Goal: Task Accomplishment & Management: Manage account settings

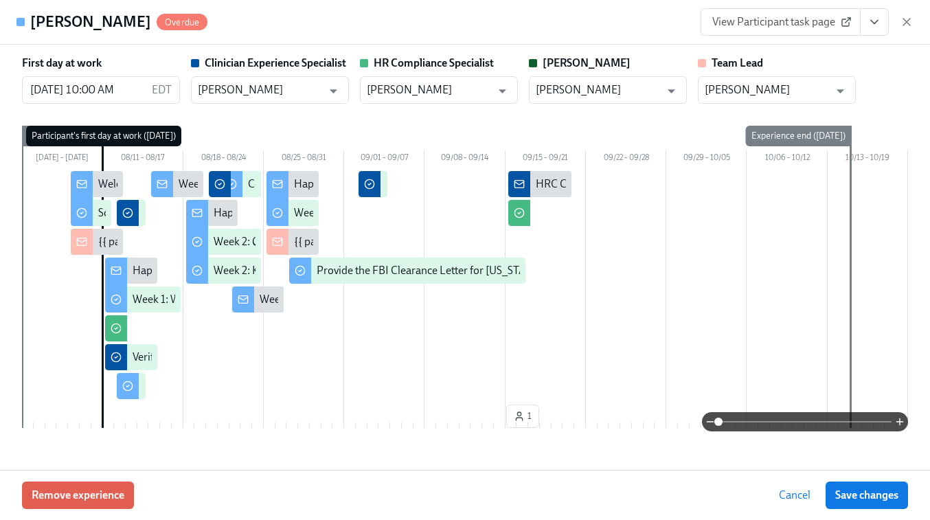
scroll to position [0, 8005]
click at [906, 19] on icon "button" at bounding box center [907, 22] width 14 height 14
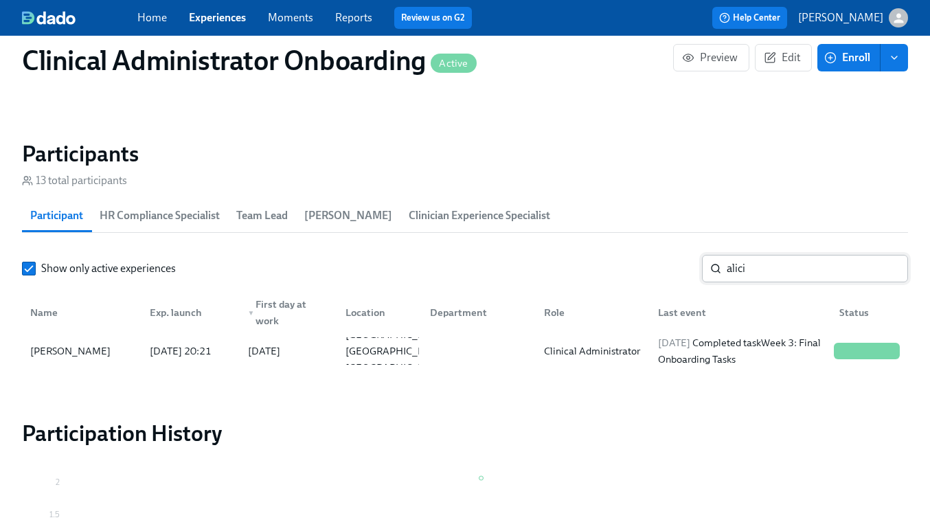
click at [776, 267] on input "alici" at bounding box center [817, 268] width 181 height 27
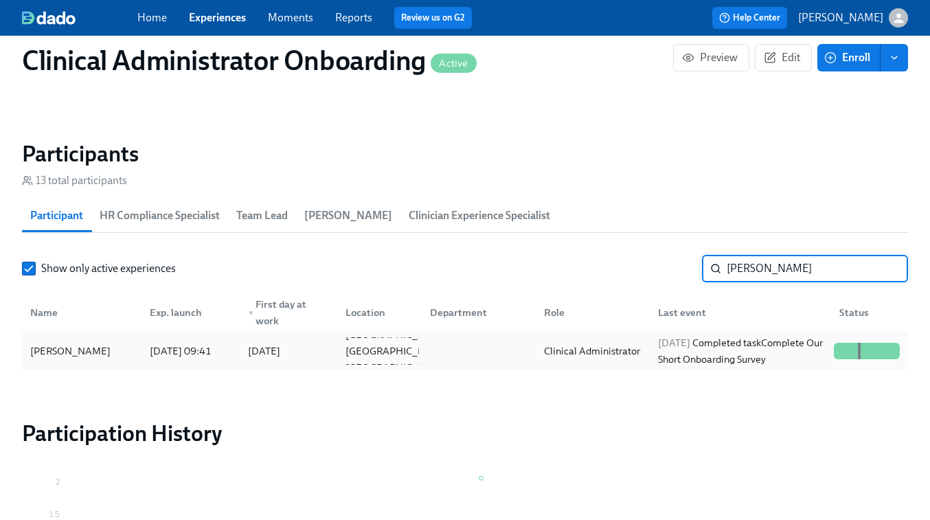
type input "kayla reams"
click at [645, 352] on div "Clinical Administrator" at bounding box center [590, 350] width 114 height 27
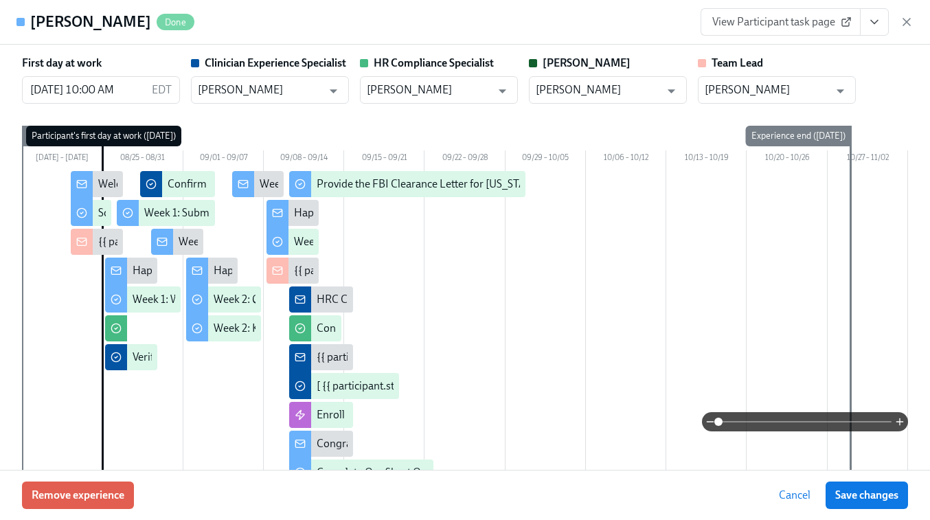
click at [814, 21] on span "View Participant task page" at bounding box center [781, 22] width 137 height 14
click at [871, 31] on button "View task page" at bounding box center [874, 21] width 29 height 27
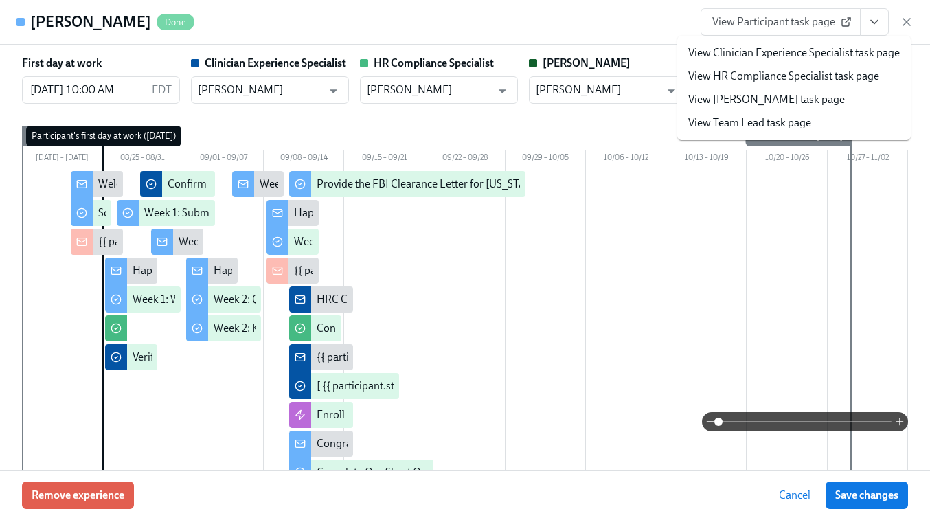
click at [777, 49] on link "View Clinician Experience Specialist task page" at bounding box center [794, 52] width 212 height 15
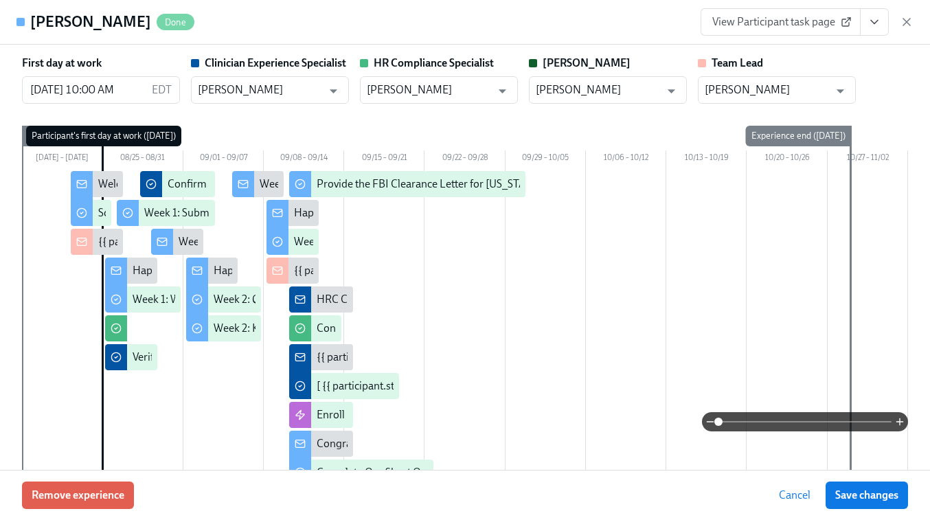
click at [765, 23] on span "View Participant task page" at bounding box center [781, 22] width 137 height 14
click at [906, 25] on icon "button" at bounding box center [907, 22] width 14 height 14
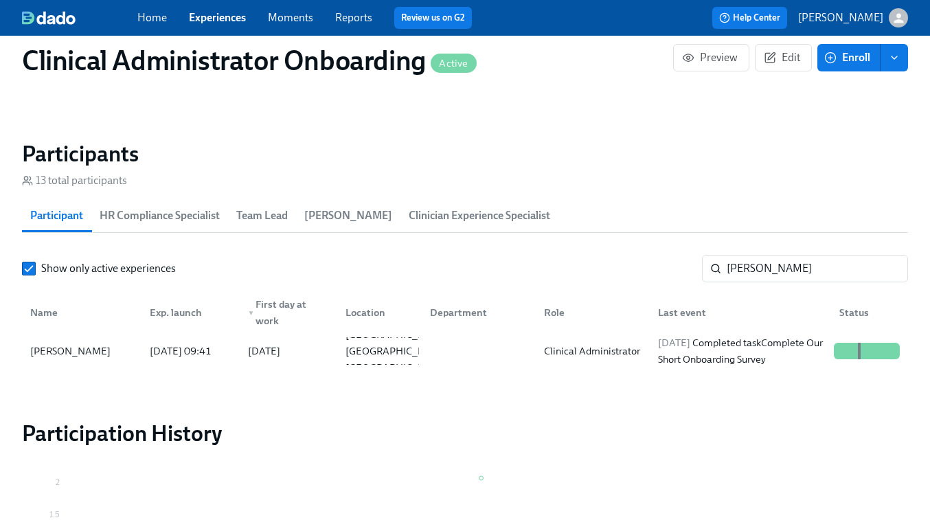
click at [213, 24] on span "Experiences" at bounding box center [217, 17] width 57 height 15
click at [206, 15] on link "Experiences" at bounding box center [217, 17] width 57 height 13
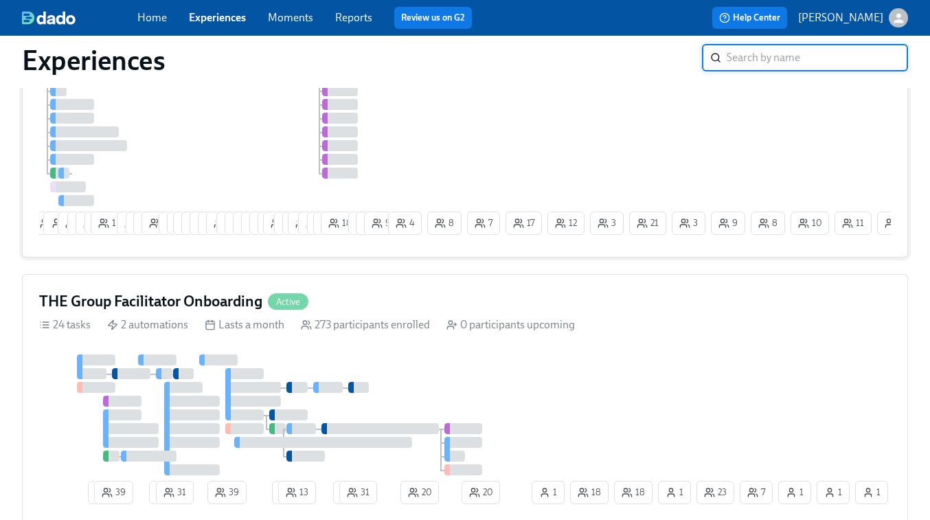
scroll to position [282, 0]
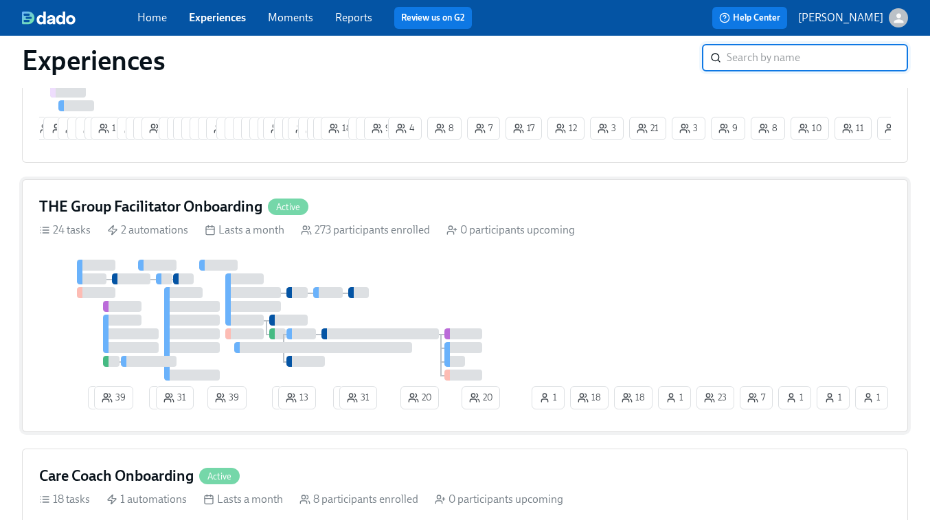
click at [456, 293] on div at bounding box center [284, 320] width 490 height 121
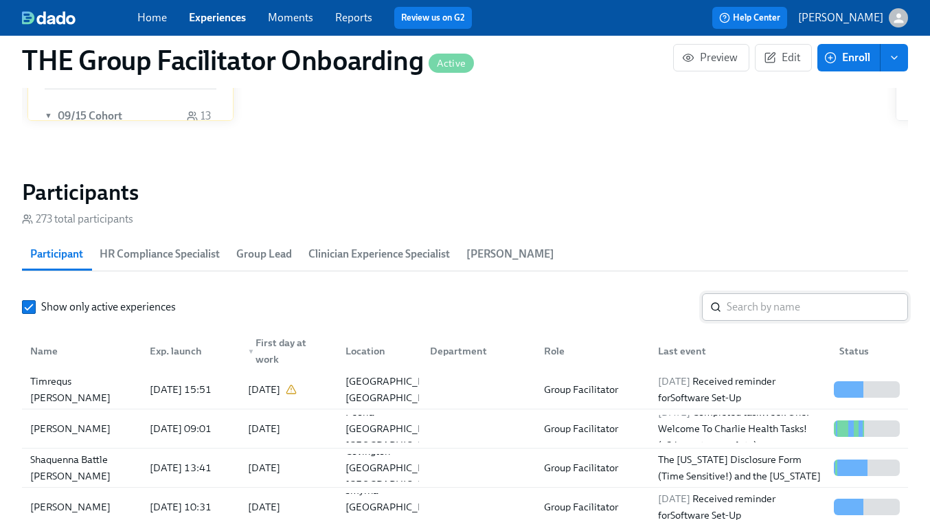
scroll to position [1126, 0]
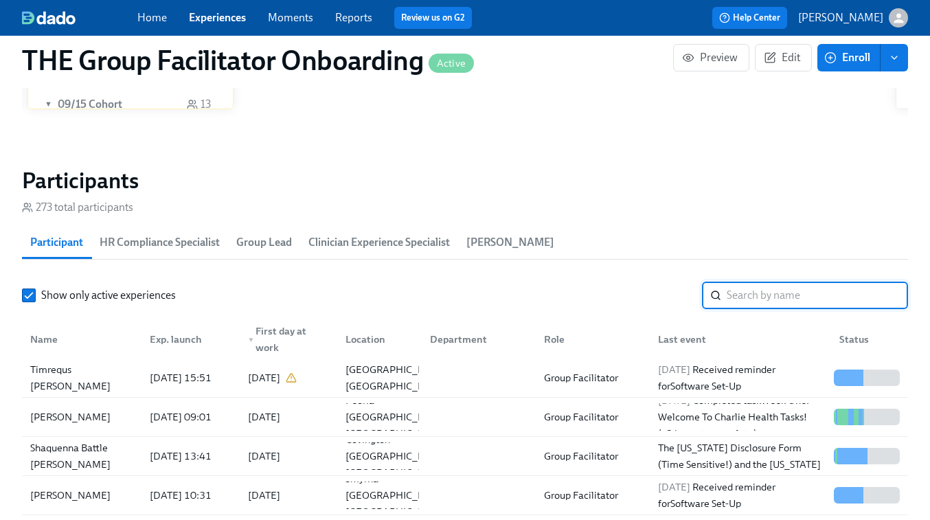
click at [759, 291] on input "search" at bounding box center [817, 295] width 181 height 27
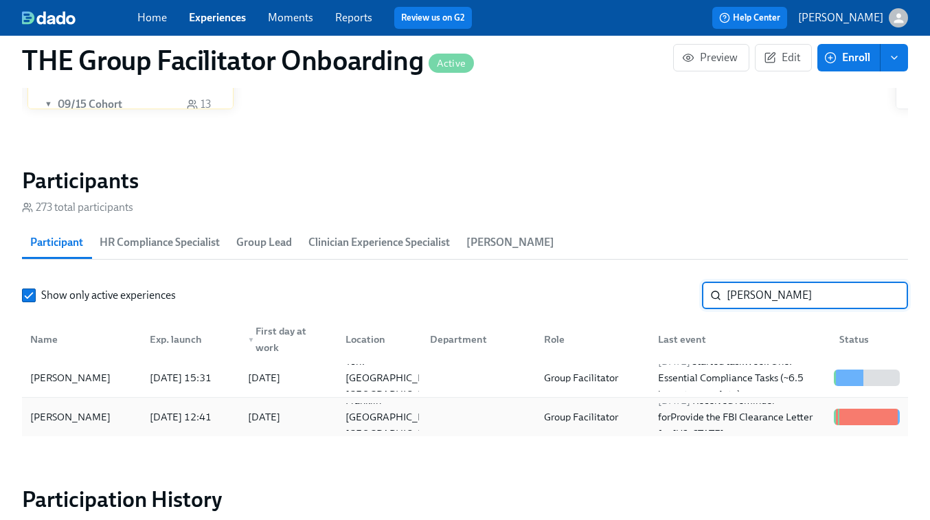
type input "lindsey"
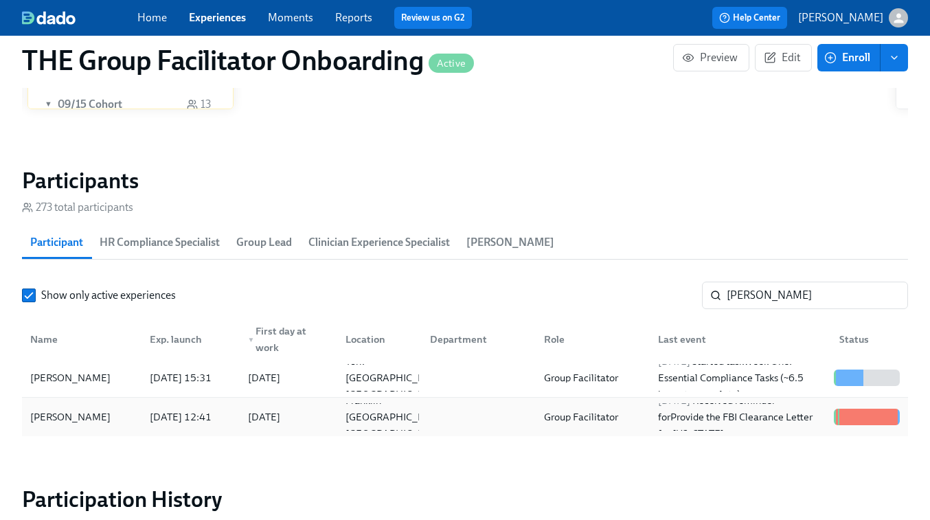
click at [485, 408] on div at bounding box center [476, 416] width 114 height 27
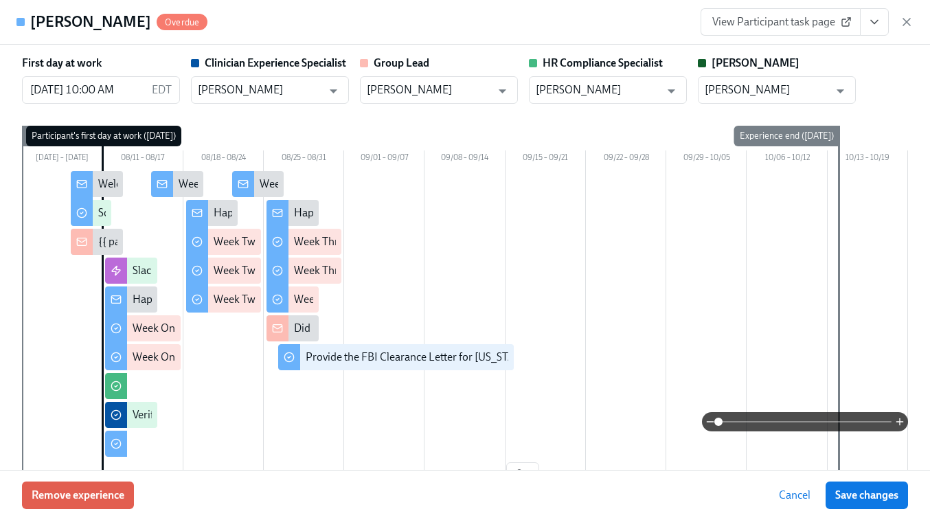
click at [803, 22] on span "View Participant task page" at bounding box center [781, 22] width 137 height 14
click at [774, 21] on span "View Participant task page" at bounding box center [781, 22] width 137 height 14
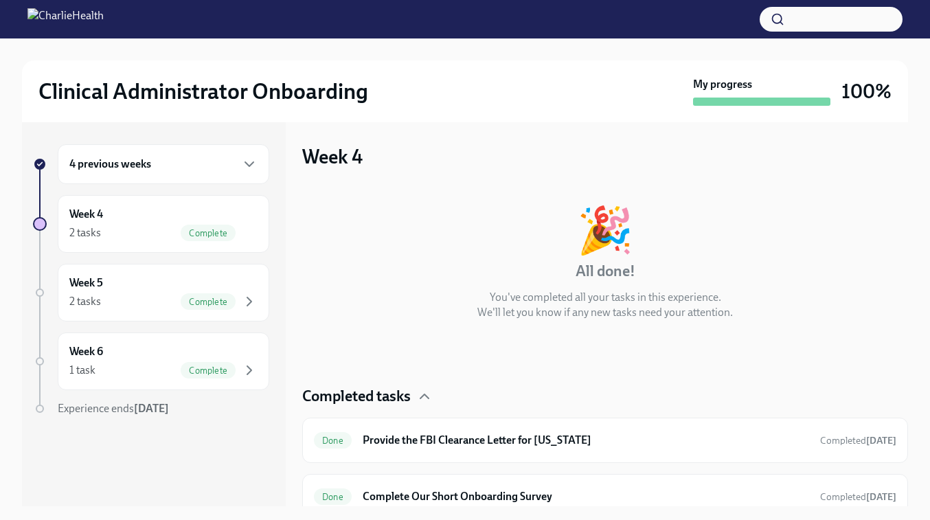
click at [92, 159] on h6 "4 previous weeks" at bounding box center [110, 164] width 82 height 15
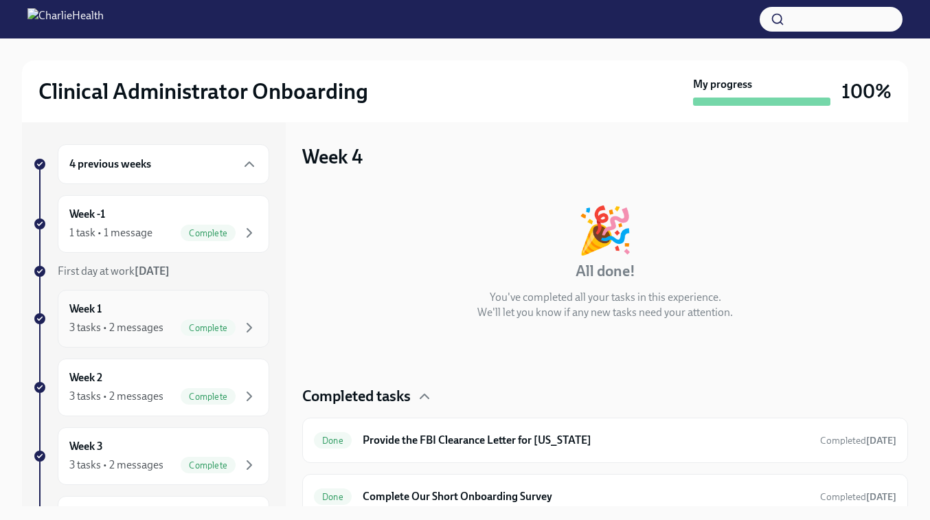
click at [102, 318] on div "Week 1 3 tasks • 2 messages Complete" at bounding box center [163, 319] width 188 height 34
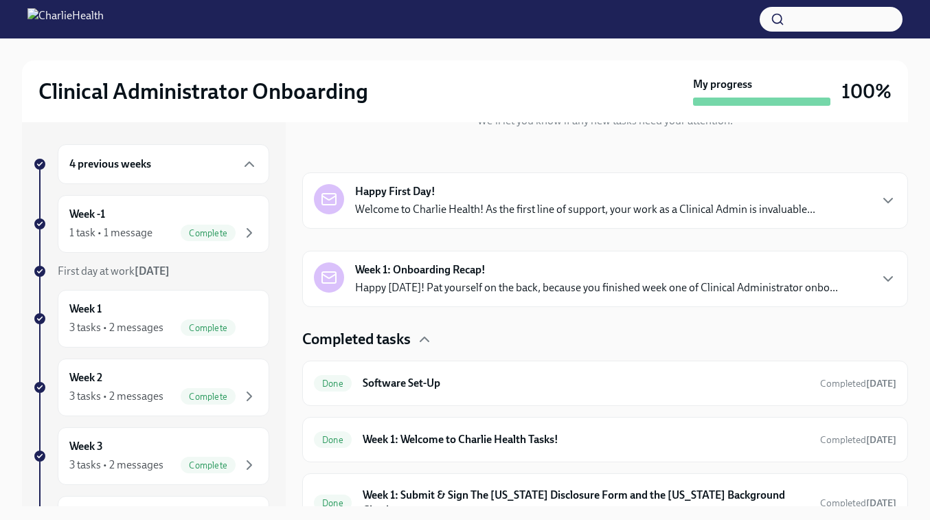
scroll to position [204, 0]
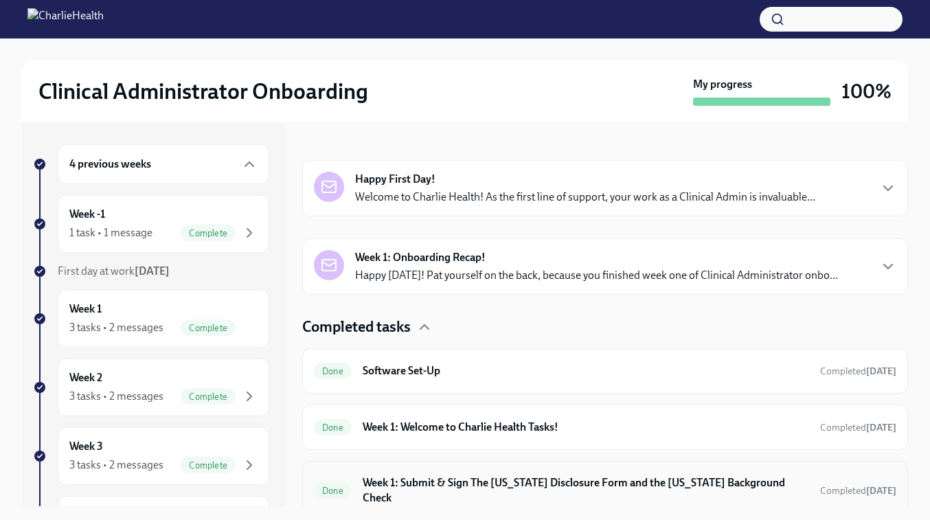
click at [461, 483] on h6 "Week 1: Submit & Sign The Utah Disclosure Form and the Louisiana Background Che…" at bounding box center [586, 490] width 447 height 30
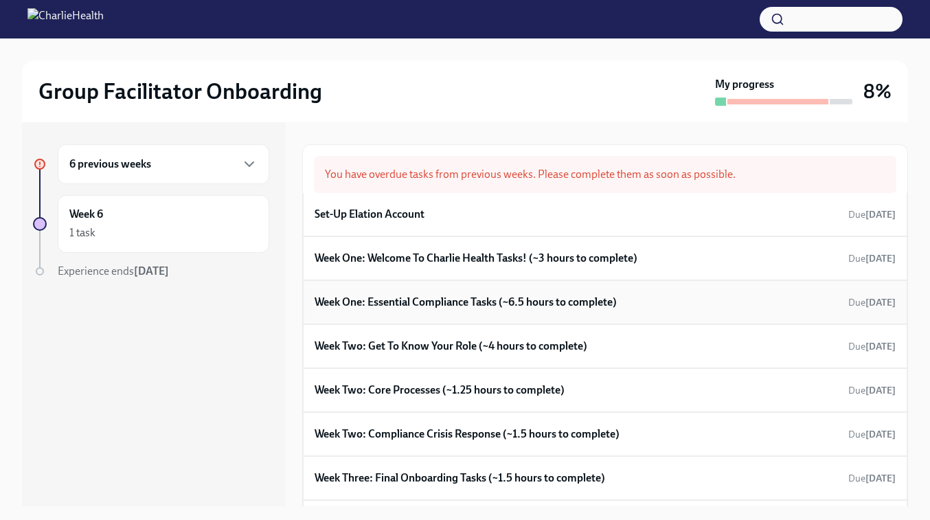
click at [468, 302] on h6 "Week One: Essential Compliance Tasks (~6.5 hours to complete)" at bounding box center [466, 302] width 302 height 15
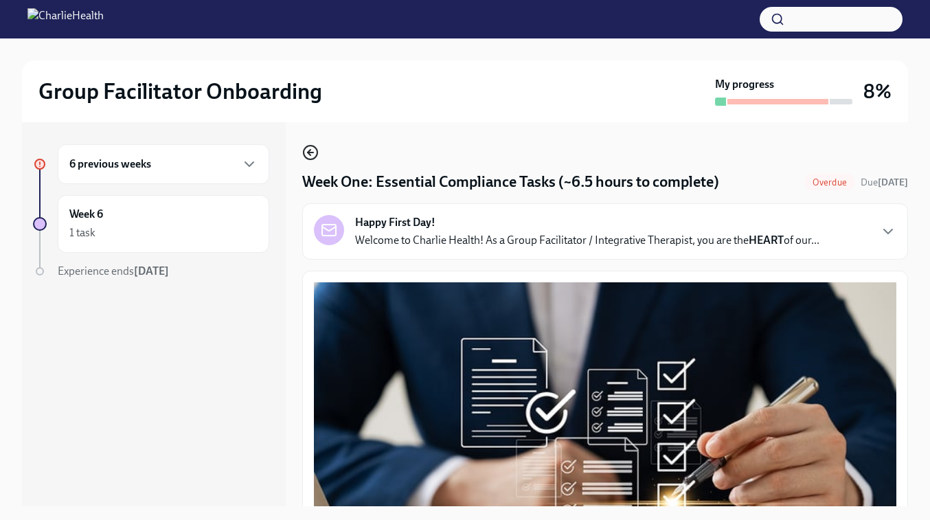
click at [317, 148] on icon "button" at bounding box center [310, 152] width 16 height 16
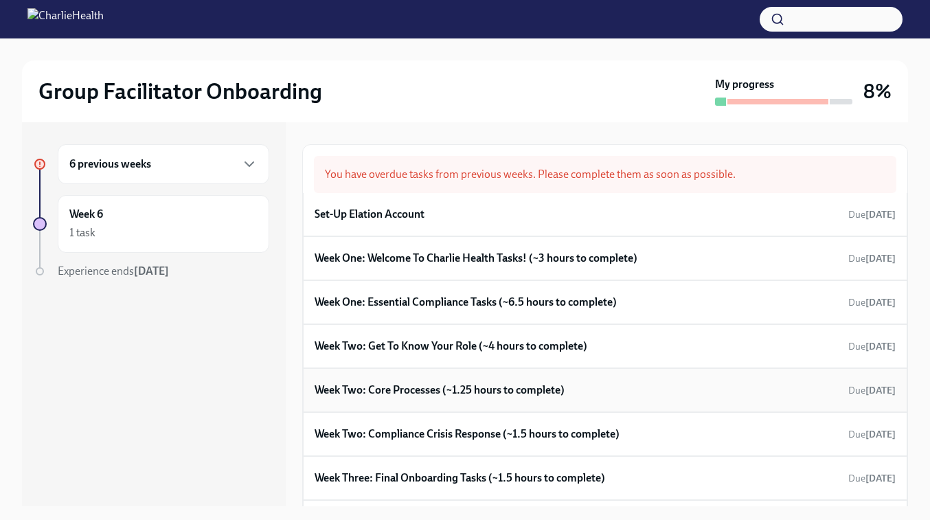
click at [455, 386] on h6 "Week Two: Core Processes (~1.25 hours to complete)" at bounding box center [440, 390] width 250 height 15
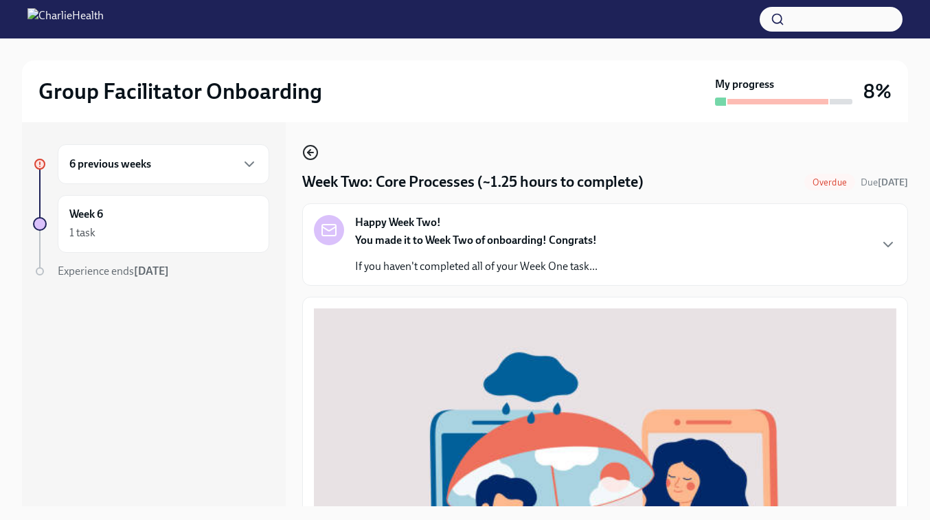
click at [304, 155] on circle "button" at bounding box center [311, 153] width 14 height 14
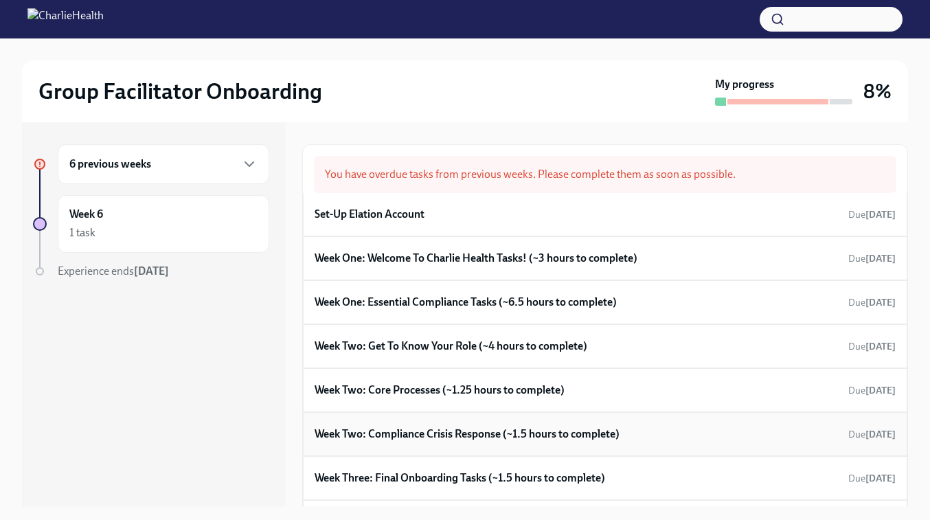
click at [436, 441] on h6 "Week Two: Compliance Crisis Response (~1.5 hours to complete)" at bounding box center [467, 434] width 305 height 15
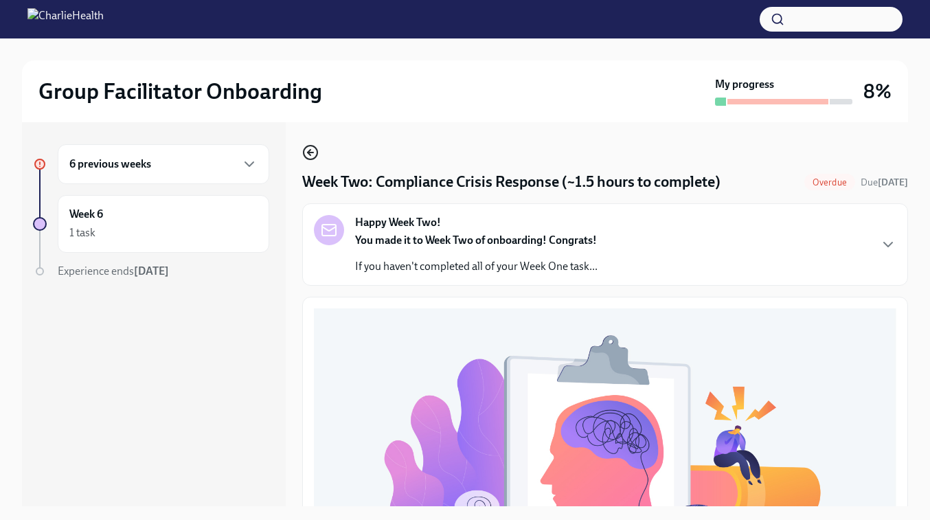
click at [310, 148] on icon "button" at bounding box center [310, 152] width 16 height 16
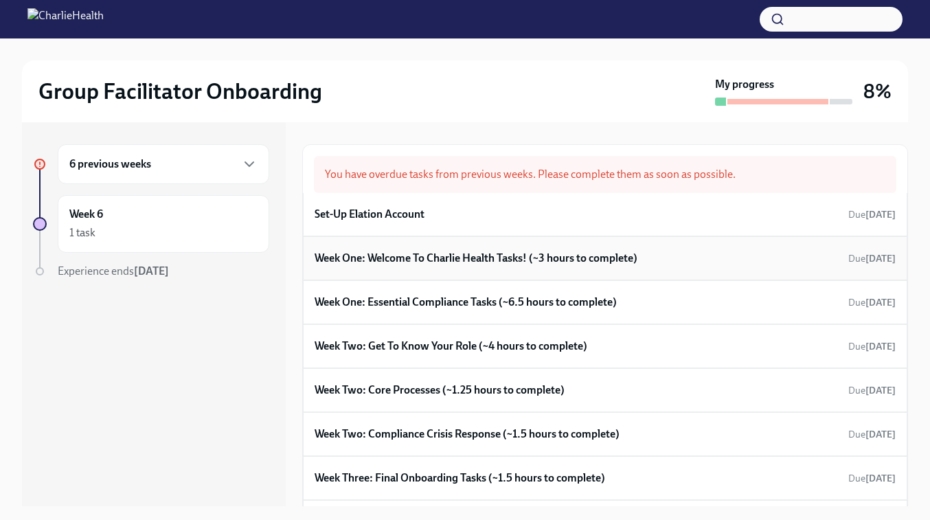
click at [450, 265] on h6 "Week One: Welcome To Charlie Health Tasks! (~3 hours to complete)" at bounding box center [476, 258] width 323 height 15
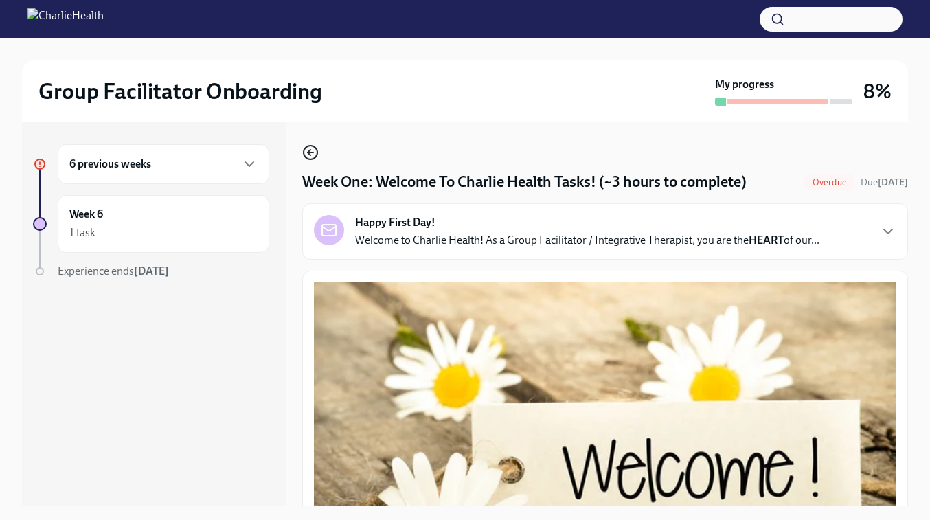
click at [309, 155] on icon "button" at bounding box center [310, 152] width 16 height 16
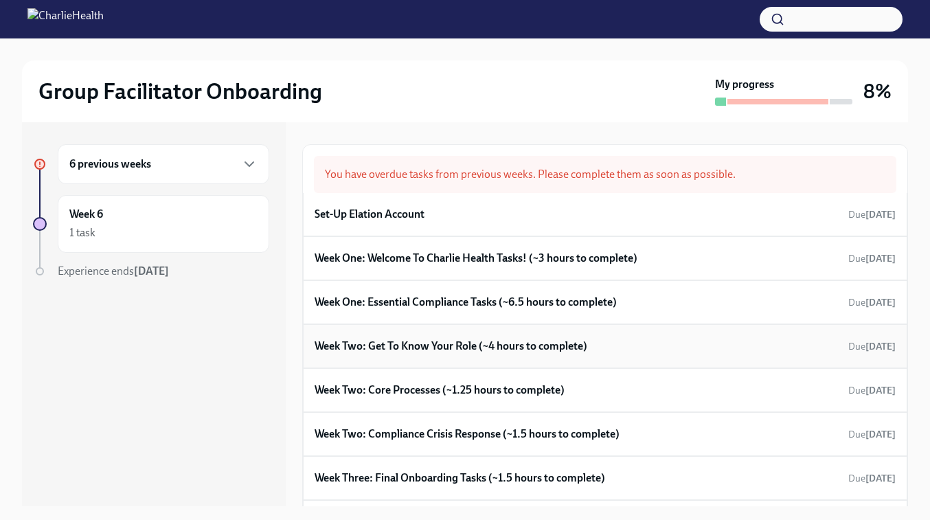
click at [428, 346] on h6 "Week Two: Get To Know Your Role (~4 hours to complete)" at bounding box center [451, 346] width 273 height 15
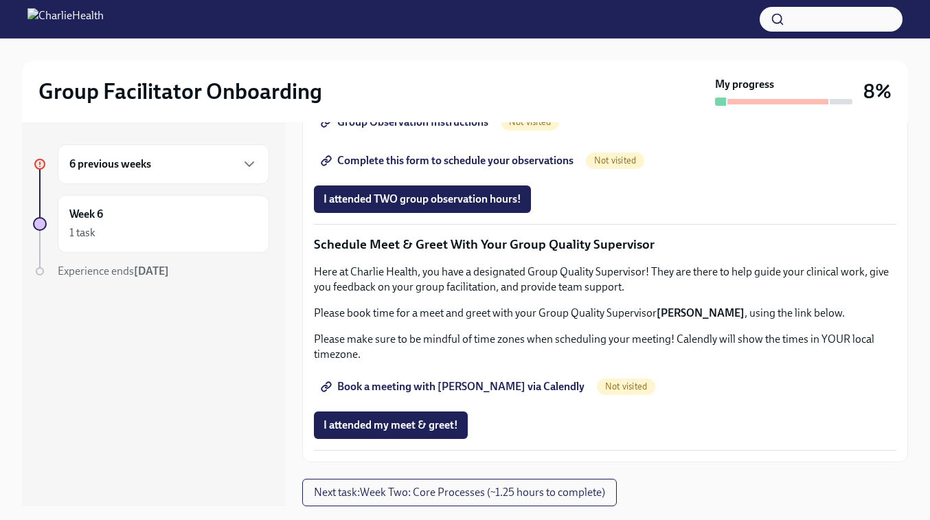
scroll to position [1305, 0]
click at [444, 383] on span "Book a meeting with [PERSON_NAME] via Calendly" at bounding box center [454, 387] width 261 height 14
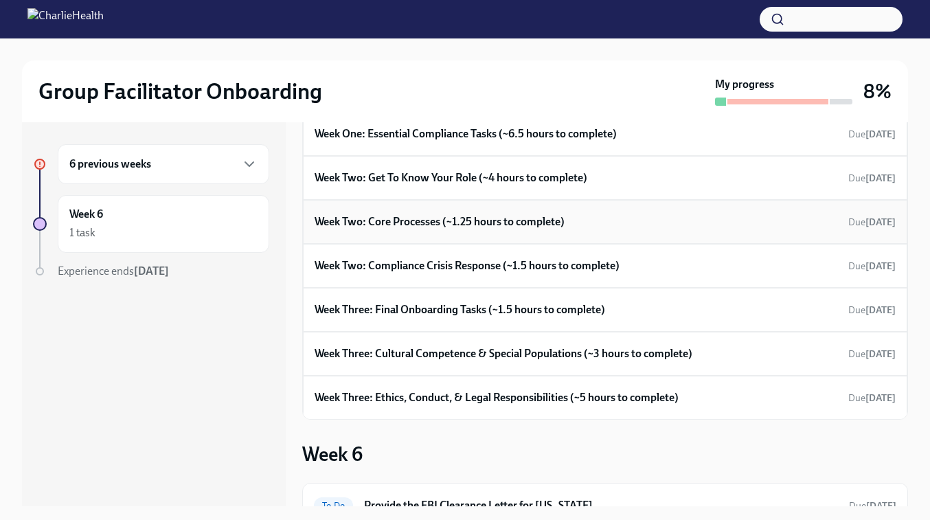
scroll to position [170, 0]
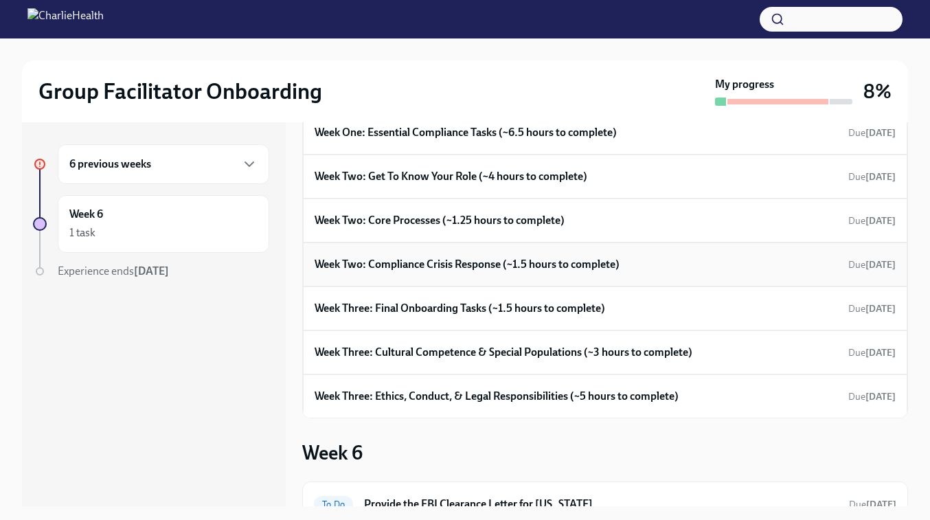
click at [436, 269] on h6 "Week Two: Compliance Crisis Response (~1.5 hours to complete)" at bounding box center [467, 264] width 305 height 15
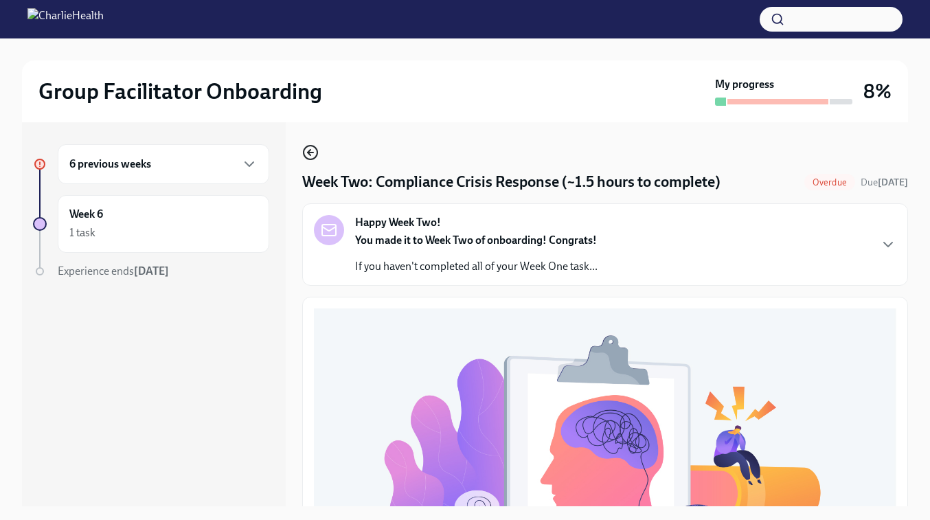
click at [309, 148] on icon "button" at bounding box center [310, 152] width 16 height 16
